Goal: Task Accomplishment & Management: Manage account settings

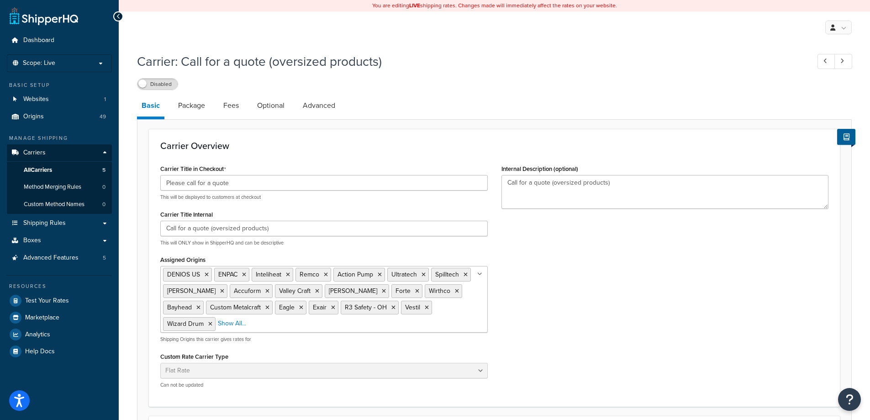
select select "flat"
click at [203, 104] on link "Package" at bounding box center [192, 106] width 36 height 22
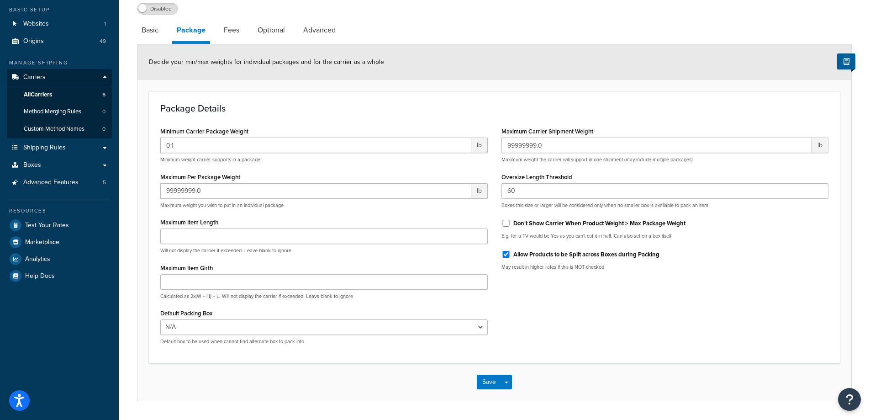
scroll to position [91, 0]
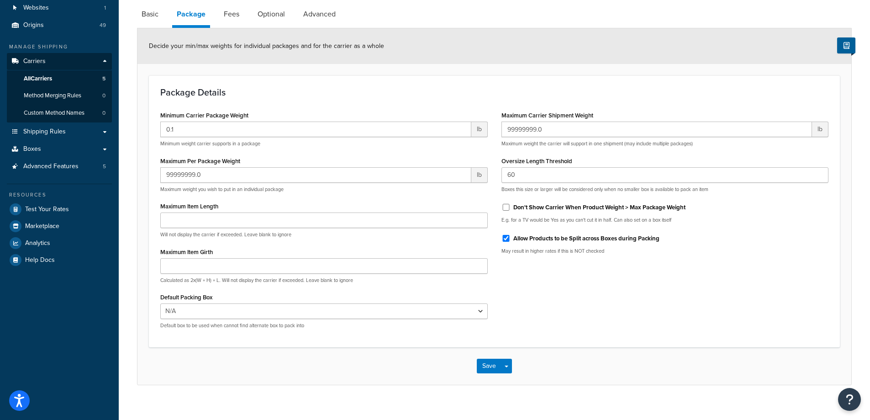
click at [278, 22] on link "Optional" at bounding box center [271, 14] width 37 height 22
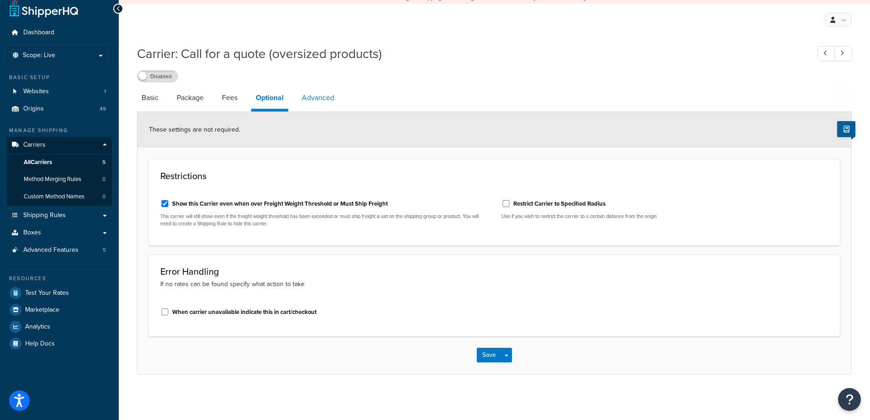
click at [320, 96] on link "Advanced" at bounding box center [318, 98] width 42 height 22
select select "false"
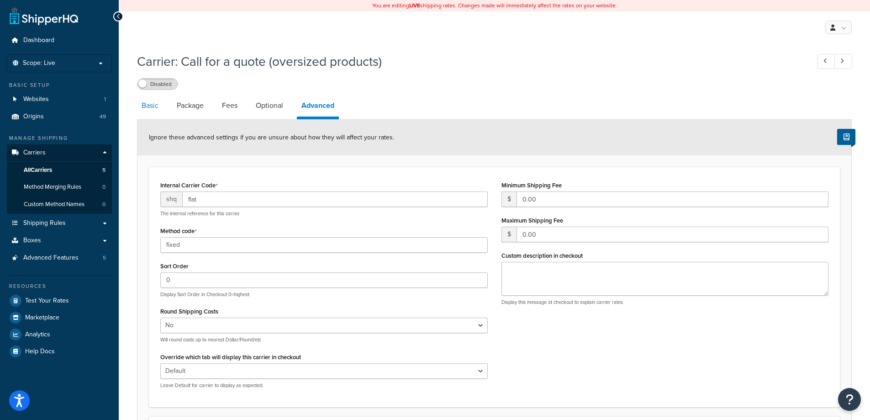
click at [147, 109] on link "Basic" at bounding box center [150, 106] width 26 height 22
select select "flat"
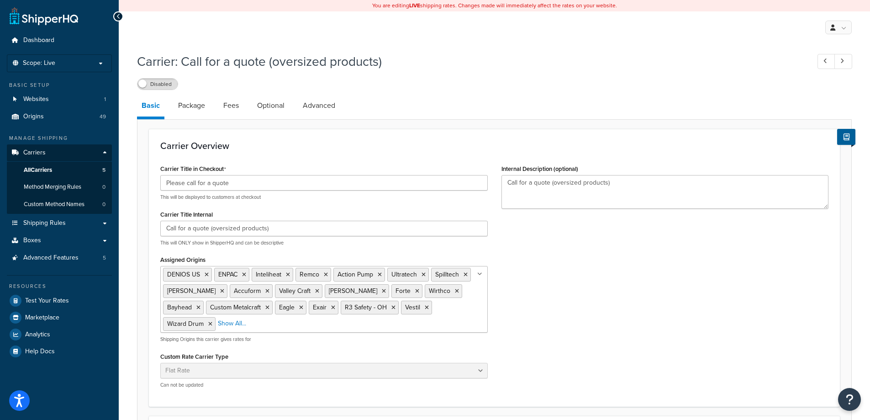
click at [589, 33] on div "My Profile Billing Global Settings Contact Us Logout" at bounding box center [494, 27] width 751 height 32
